Goal: Information Seeking & Learning: Learn about a topic

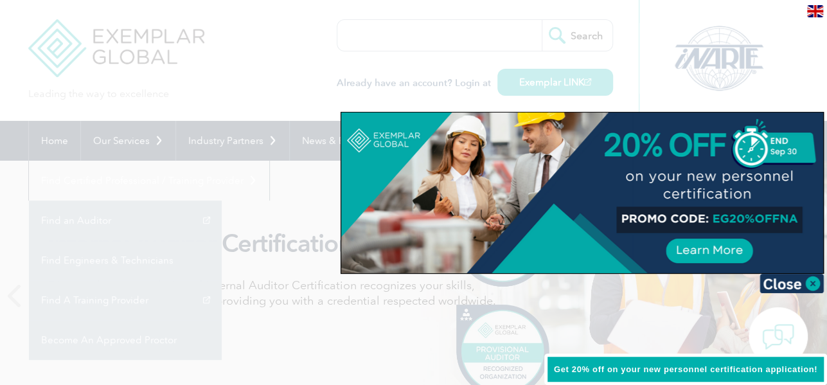
click at [669, 174] on div at bounding box center [582, 193] width 482 height 161
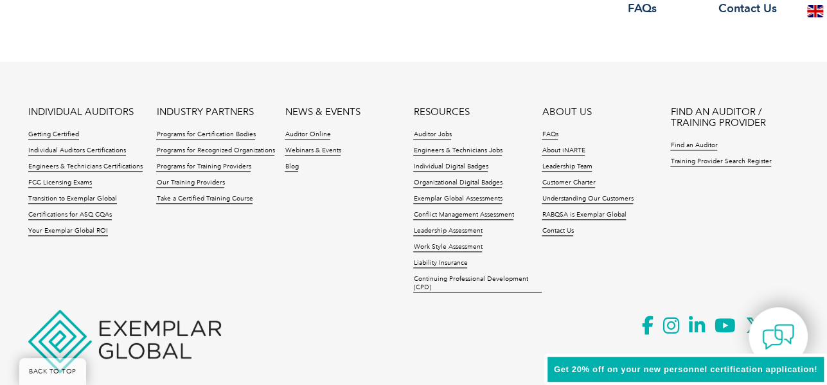
scroll to position [3142, 0]
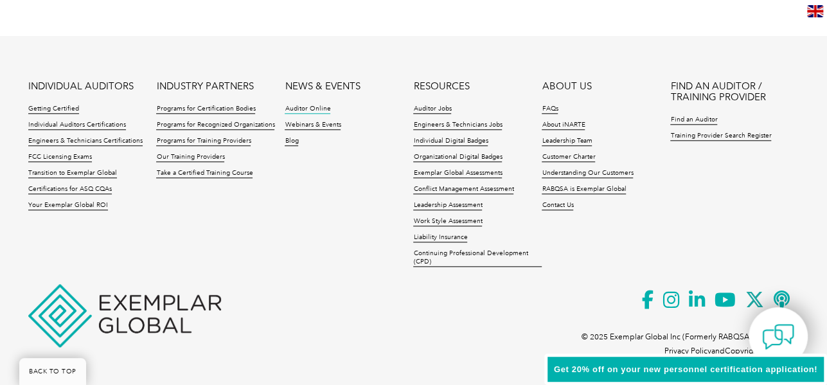
click at [316, 106] on link "Auditor Online" at bounding box center [308, 109] width 46 height 9
click at [329, 126] on link "Webinars & Events" at bounding box center [313, 125] width 56 height 9
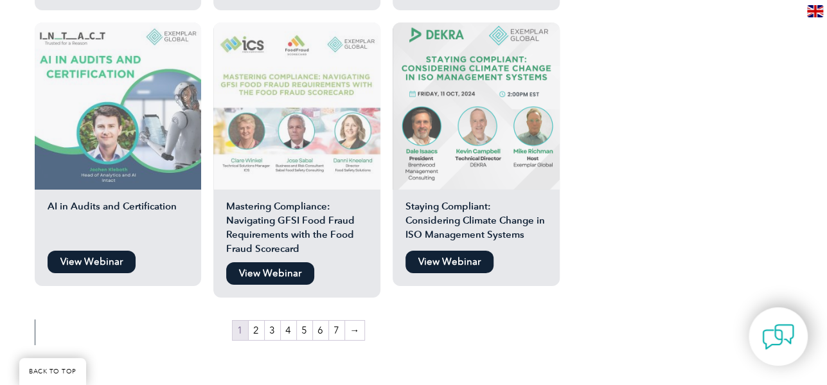
scroll to position [2314, 0]
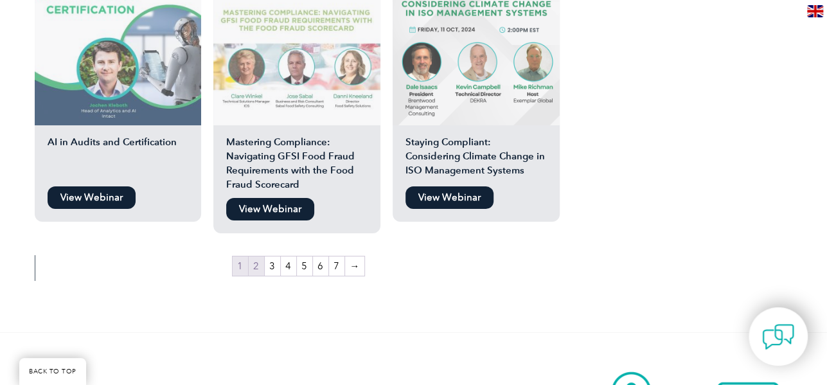
click at [256, 257] on link "2" at bounding box center [256, 266] width 15 height 19
